Goal: Find specific page/section: Find specific page/section

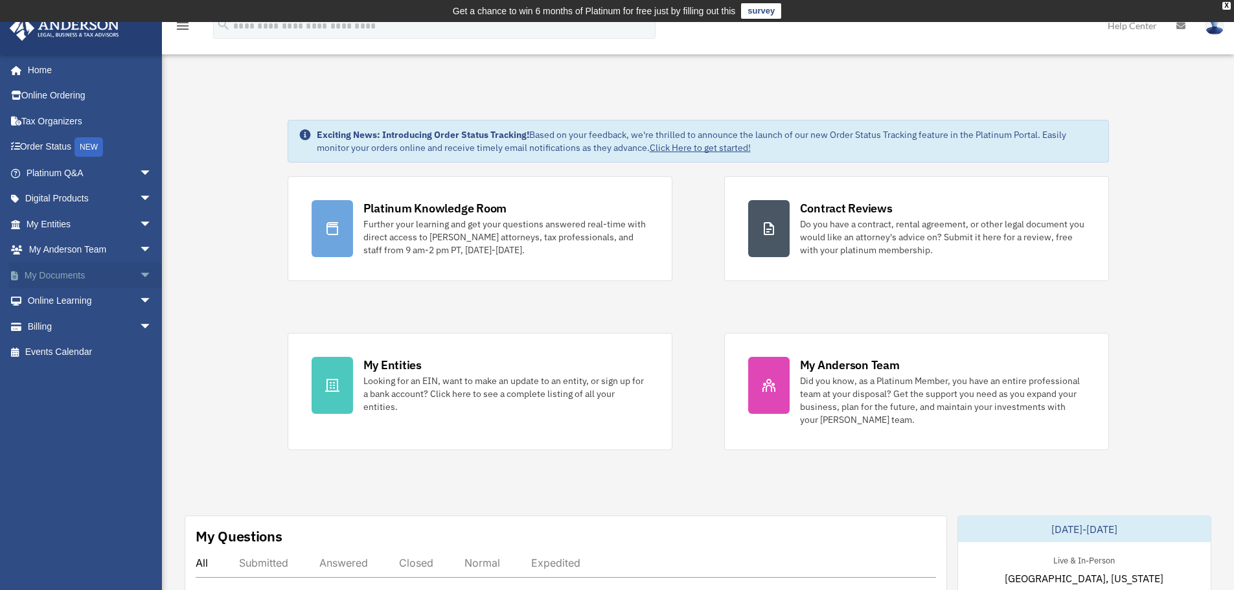
click at [71, 275] on link "My Documents arrow_drop_down" at bounding box center [90, 275] width 163 height 26
click at [139, 273] on span "arrow_drop_down" at bounding box center [152, 275] width 26 height 27
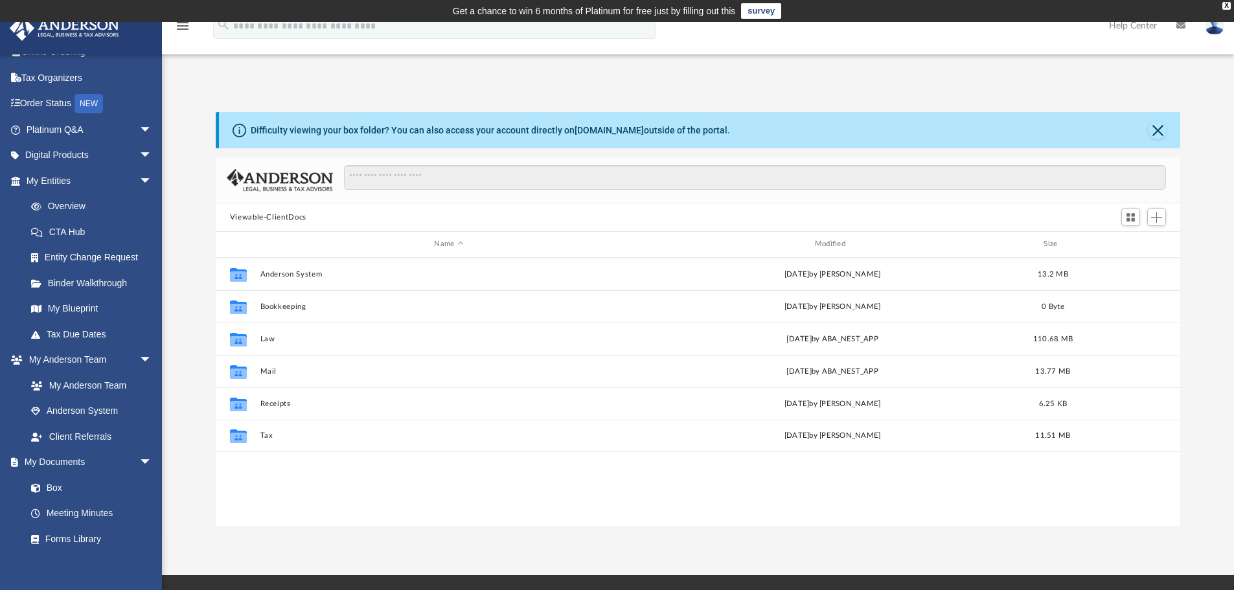
scroll to position [285, 955]
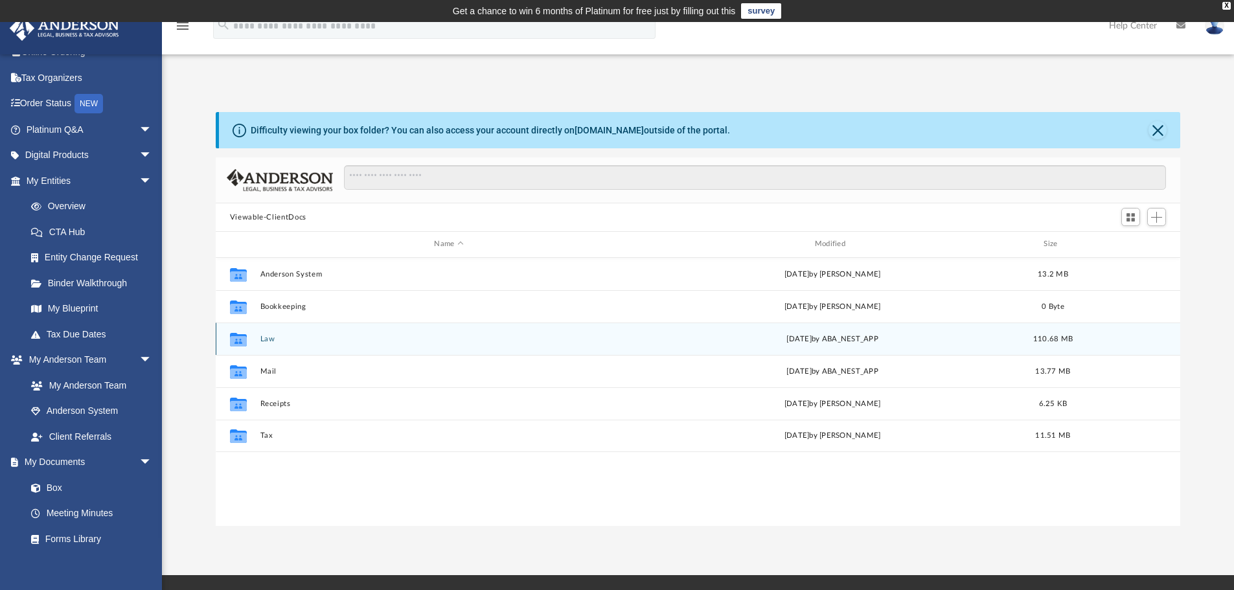
click at [262, 338] on button "Law" at bounding box center [449, 339] width 378 height 8
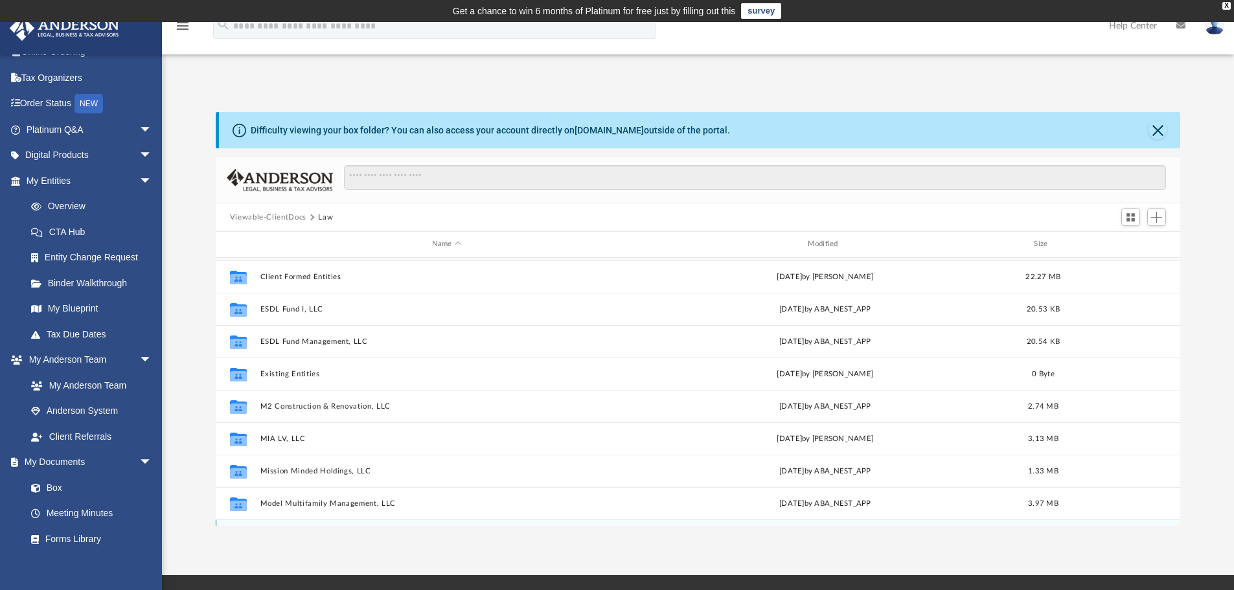
scroll to position [121, 0]
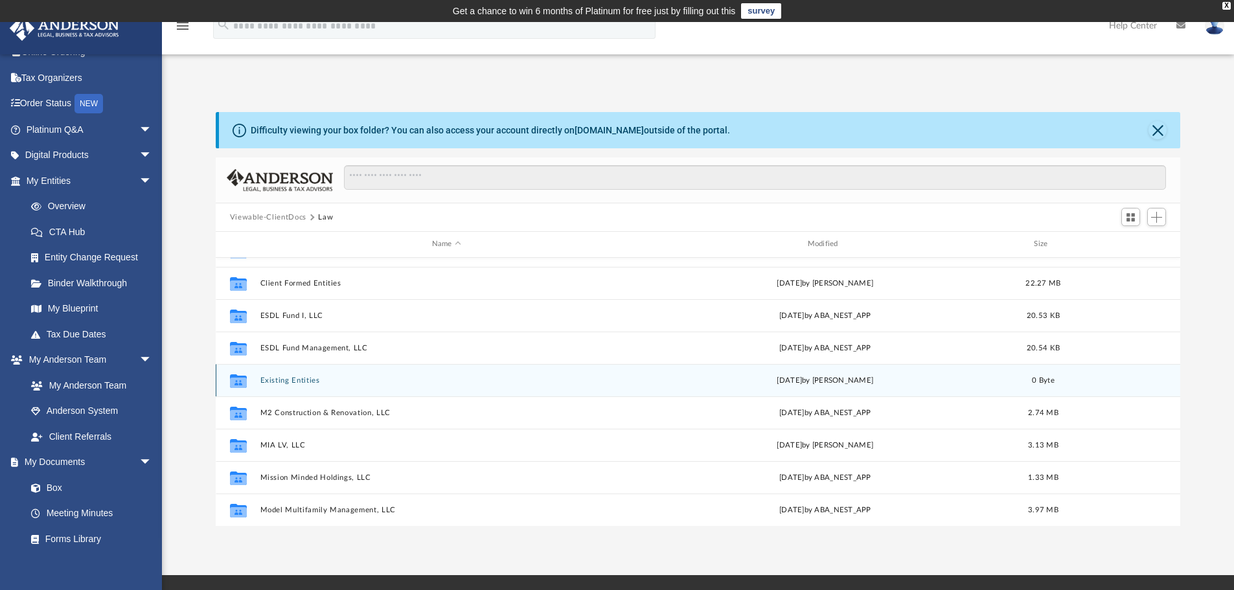
click at [295, 382] on button "Existing Entities" at bounding box center [446, 380] width 373 height 8
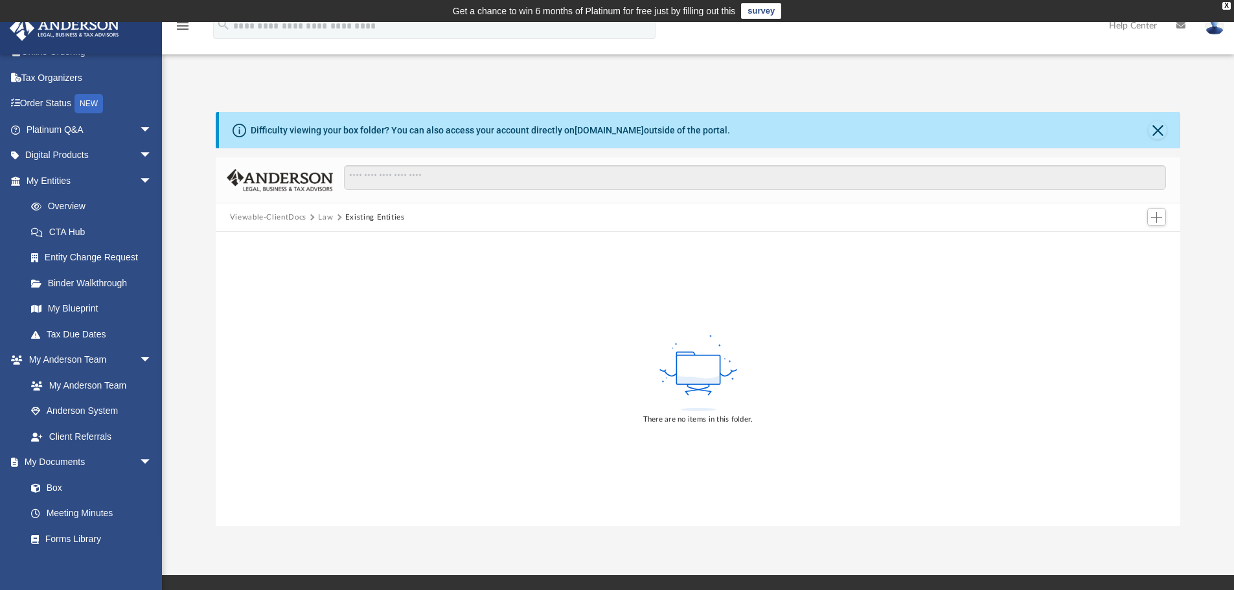
click at [323, 216] on button "Law" at bounding box center [325, 218] width 15 height 12
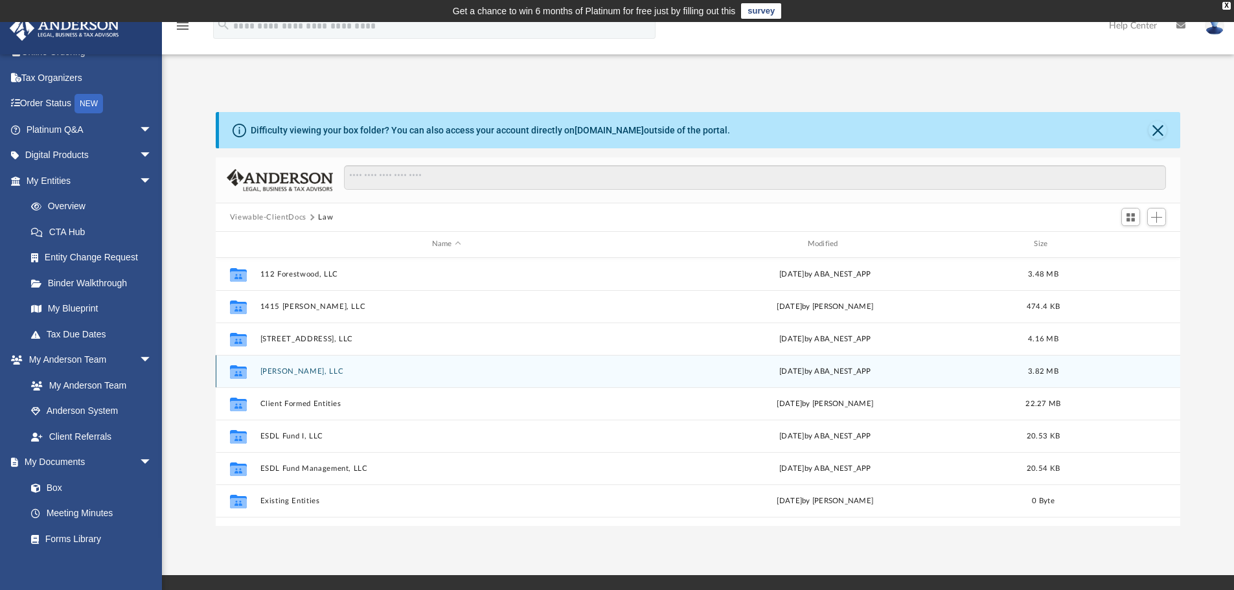
scroll to position [285, 955]
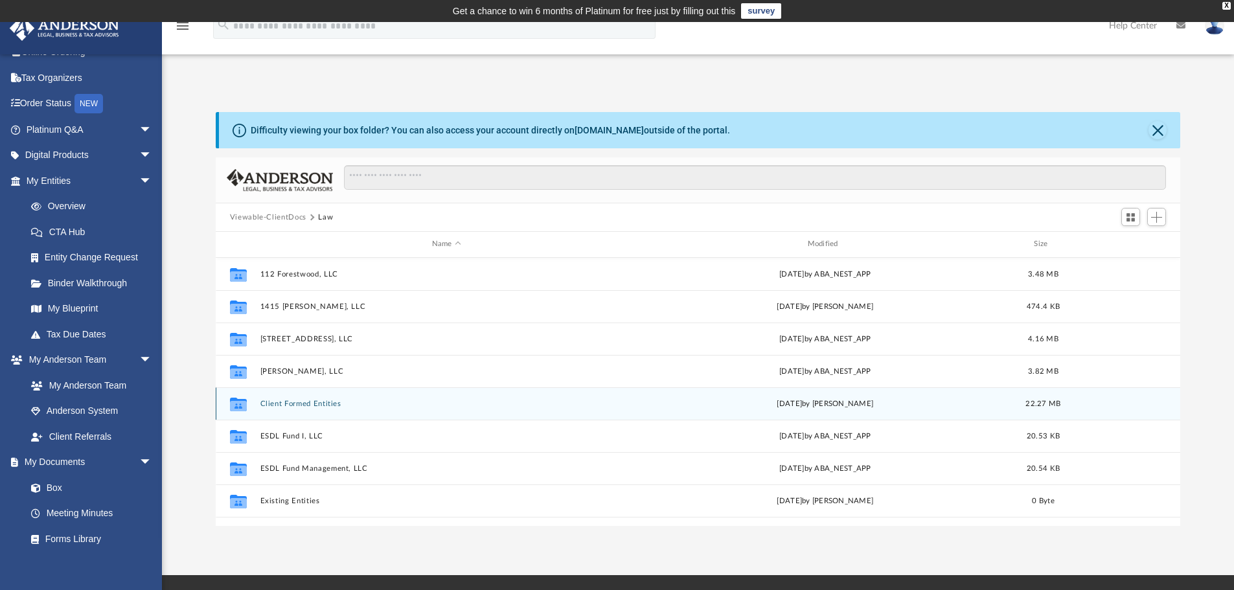
click at [315, 400] on button "Client Formed Entities" at bounding box center [446, 404] width 373 height 8
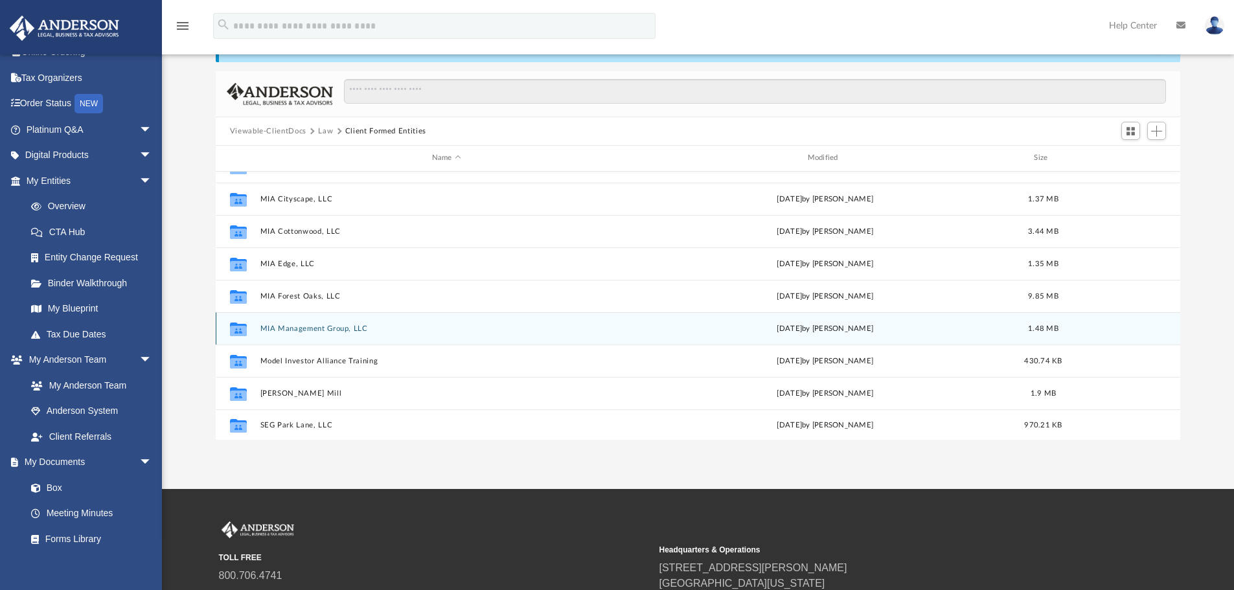
scroll to position [88, 0]
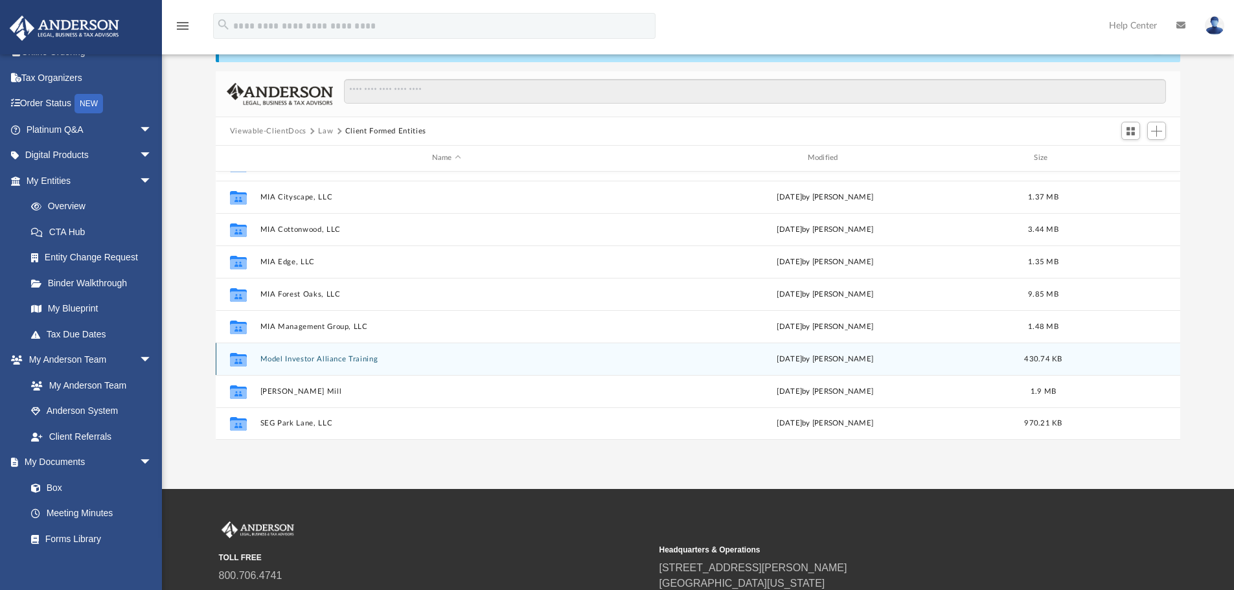
click at [333, 356] on button "Model Investor Alliance Training" at bounding box center [446, 359] width 373 height 8
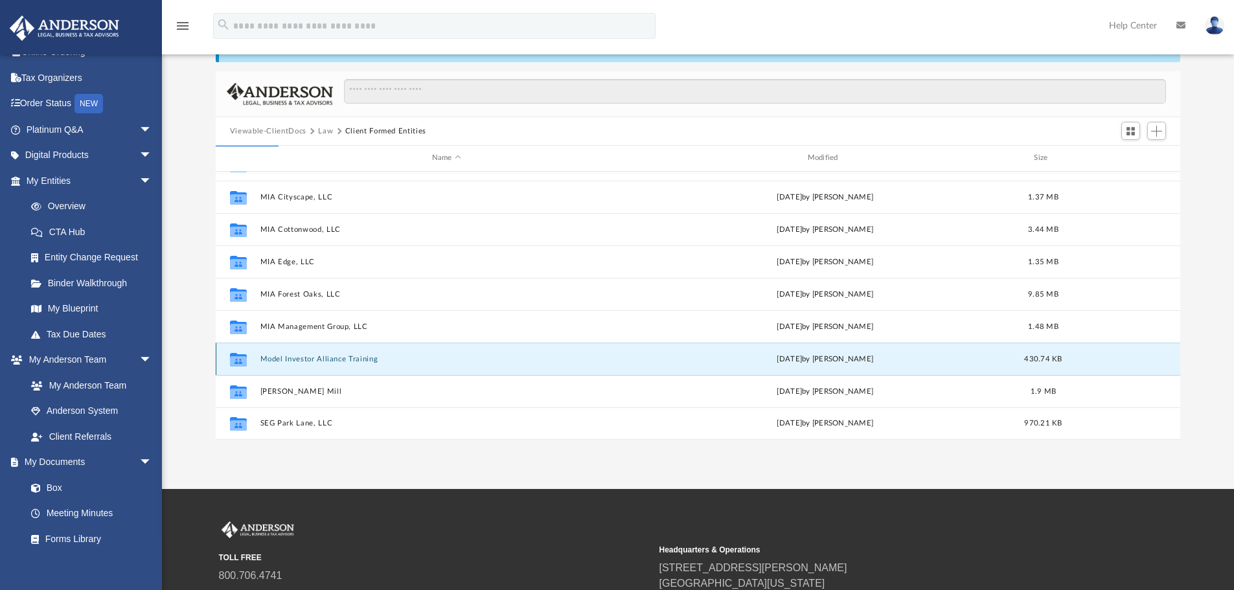
scroll to position [0, 0]
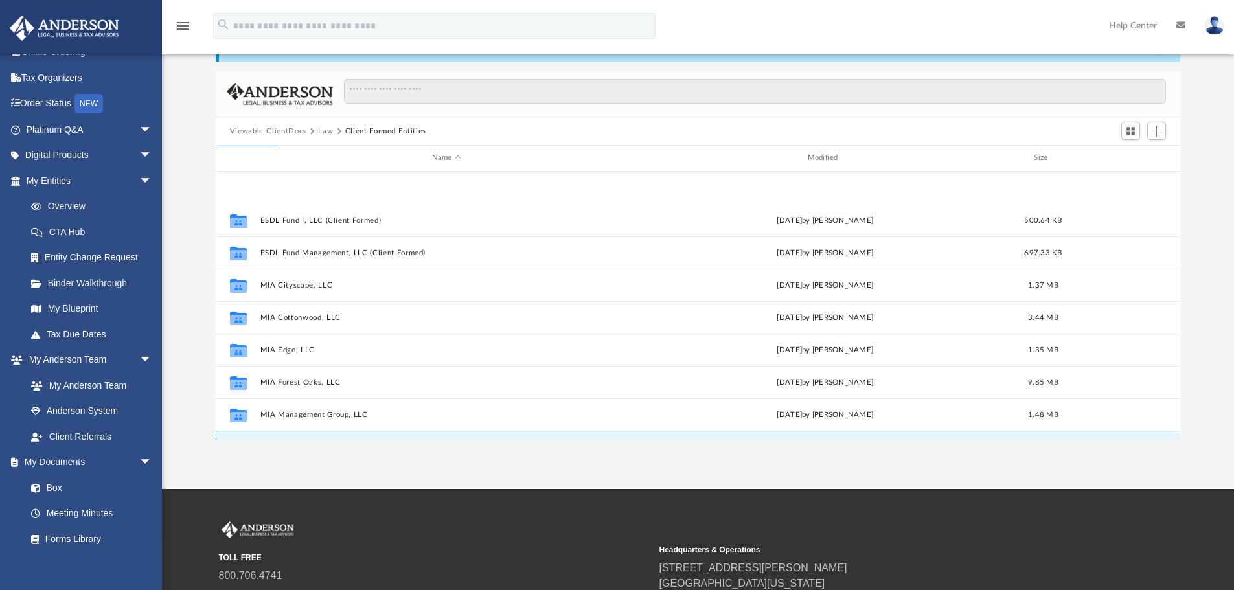
click at [333, 356] on div "Collaborated Folder ESDL Fund I, LLC (Client Formed) [DATE] by [PERSON_NAME] 50…" at bounding box center [698, 306] width 965 height 268
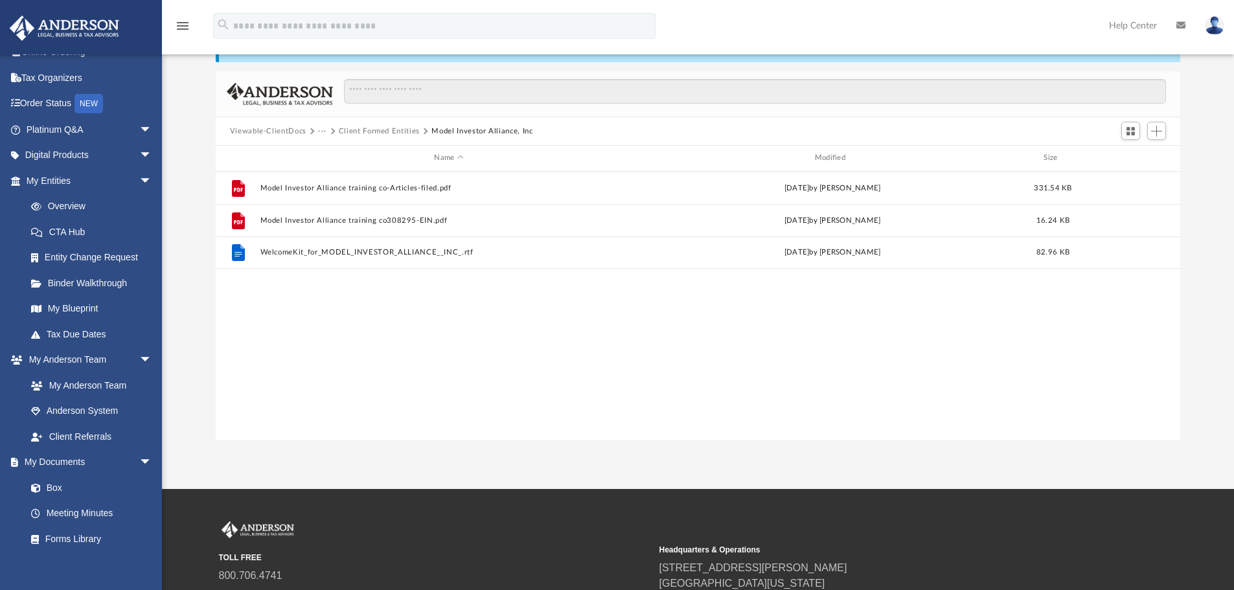
click at [395, 130] on button "Client Formed Entities" at bounding box center [379, 132] width 81 height 12
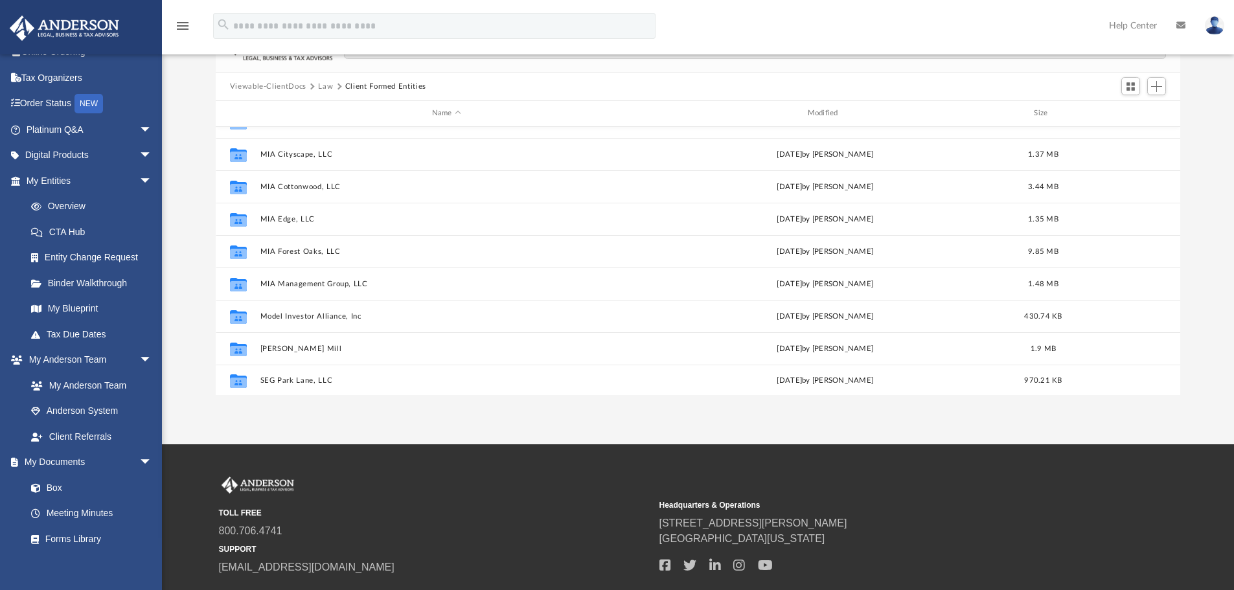
scroll to position [88, 0]
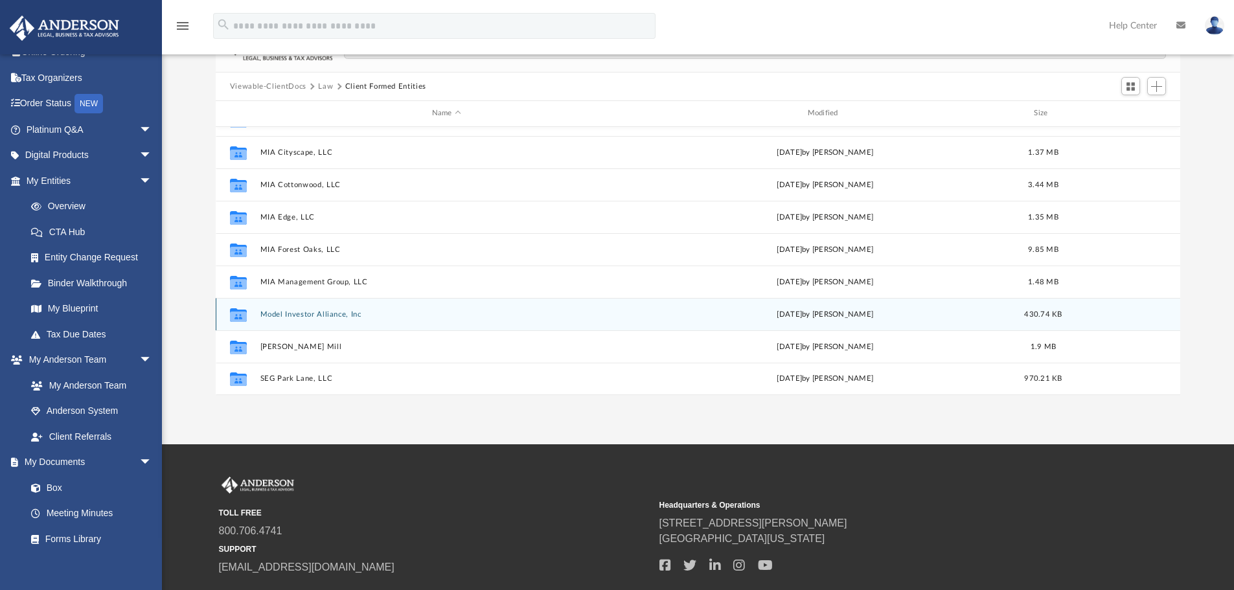
click at [320, 315] on button "Model Investor Alliance, Inc" at bounding box center [446, 314] width 373 height 8
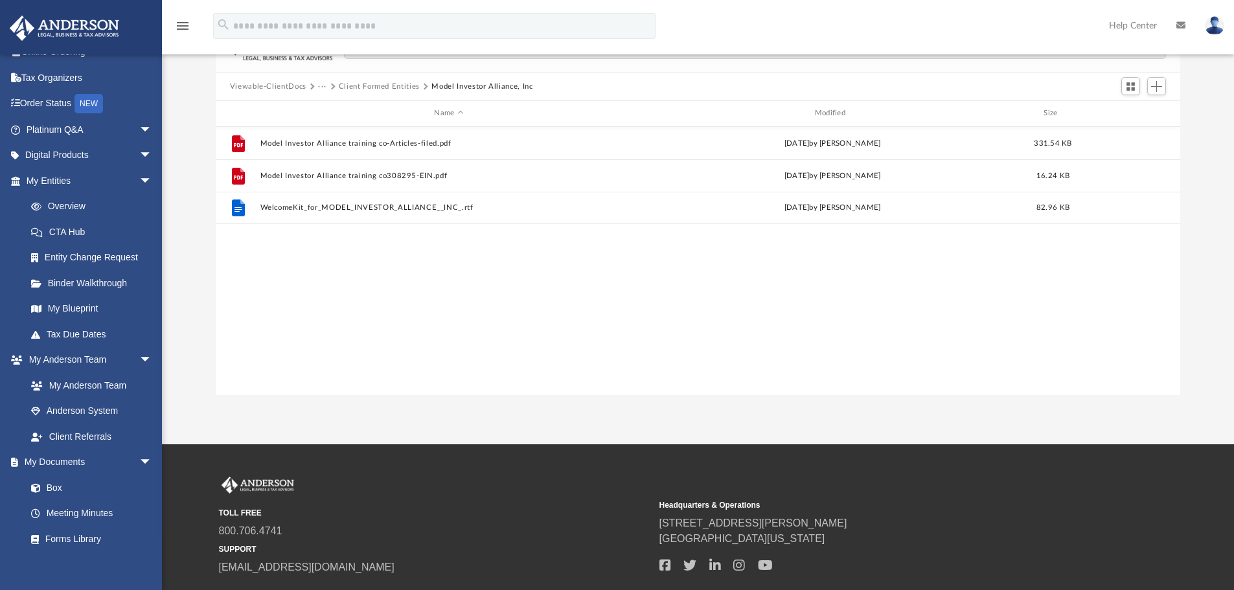
scroll to position [0, 0]
click at [395, 84] on button "Client Formed Entities" at bounding box center [379, 87] width 81 height 12
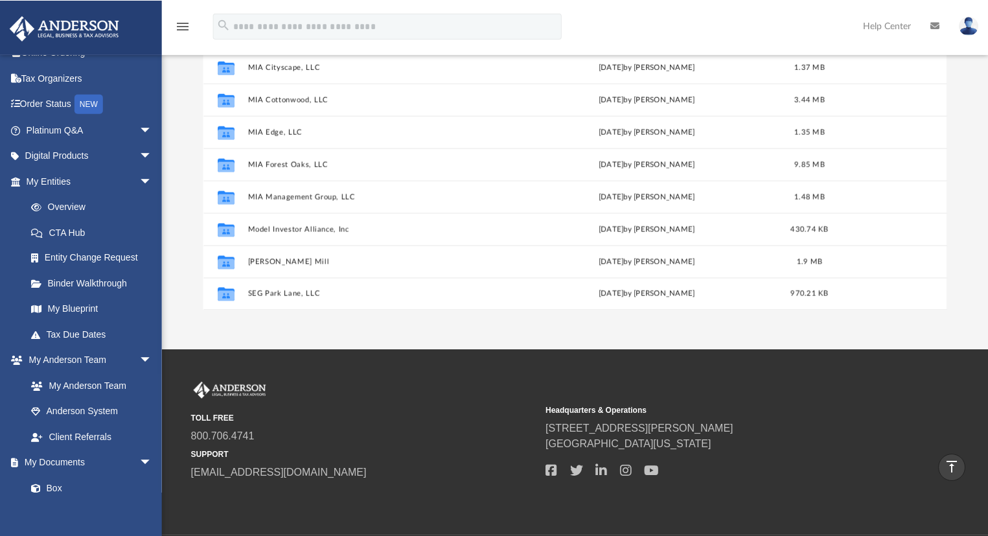
scroll to position [285, 733]
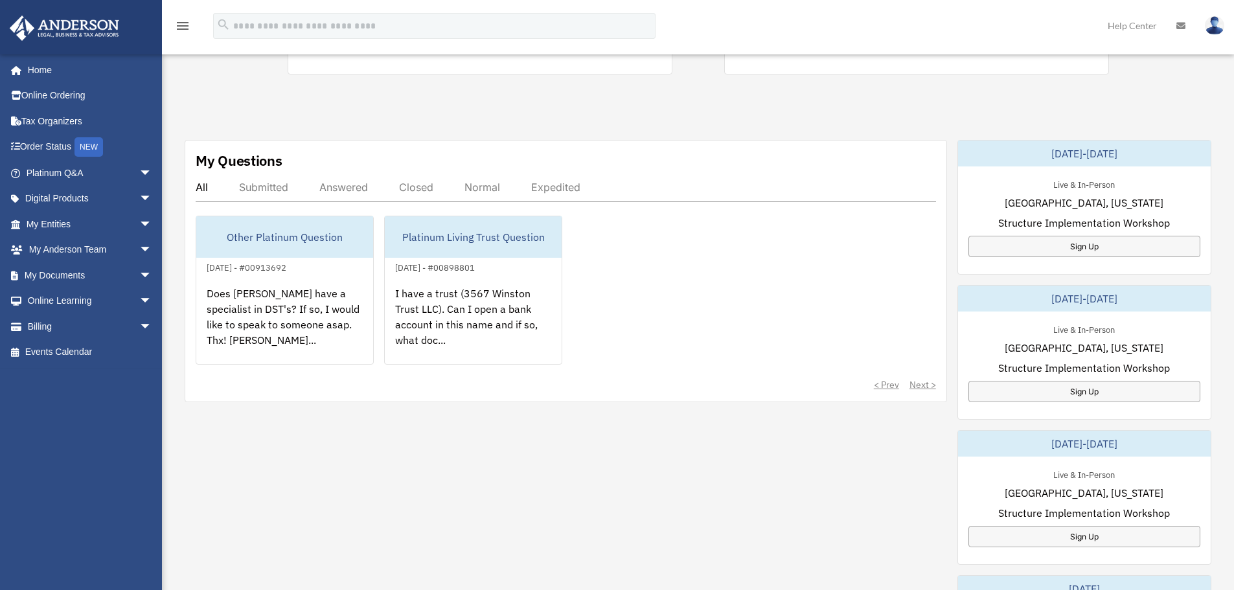
scroll to position [389, 0]
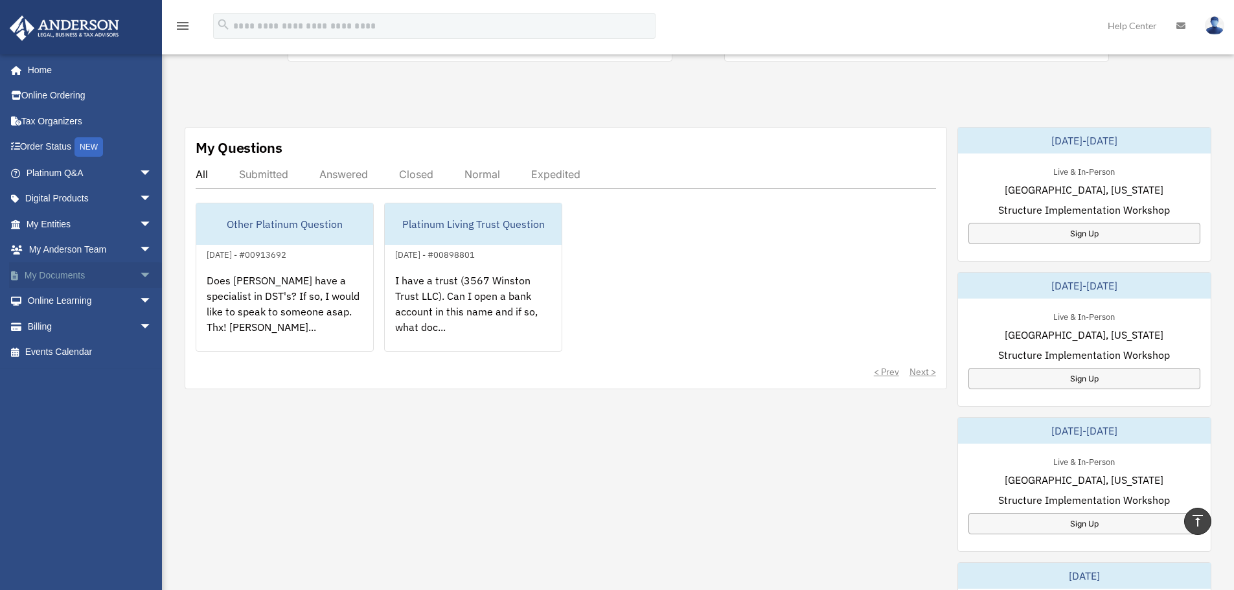
click at [139, 272] on span "arrow_drop_down" at bounding box center [152, 275] width 26 height 27
